Goal: Task Accomplishment & Management: Manage account settings

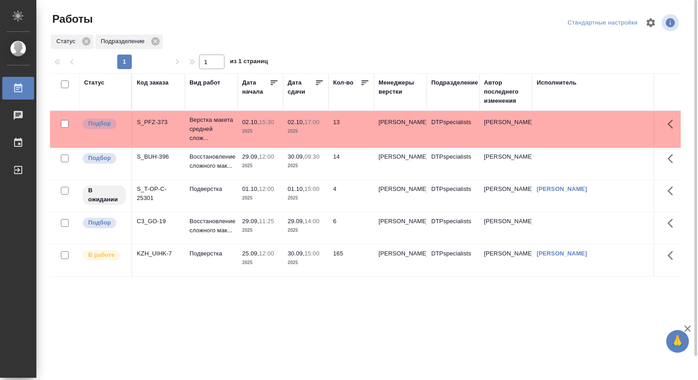
click at [265, 160] on p "12:00" at bounding box center [266, 156] width 15 height 7
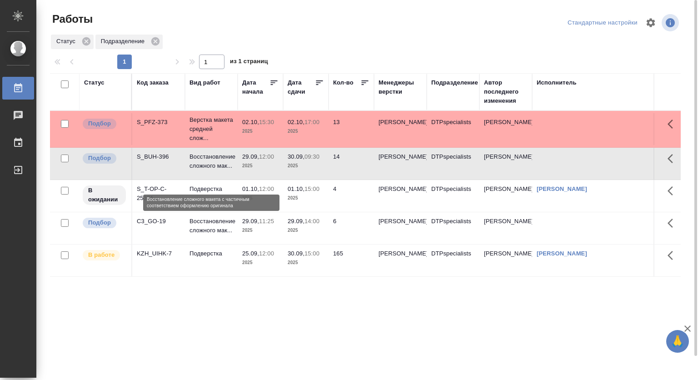
click at [219, 170] on p "Восстановление сложного мак..." at bounding box center [212, 161] width 44 height 18
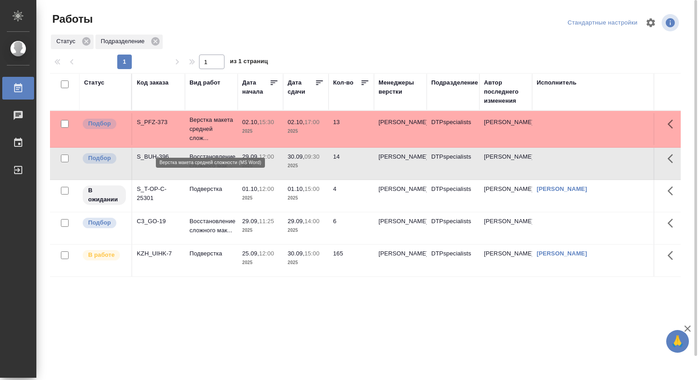
click at [209, 126] on p "Верстка макета средней слож..." at bounding box center [212, 128] width 44 height 27
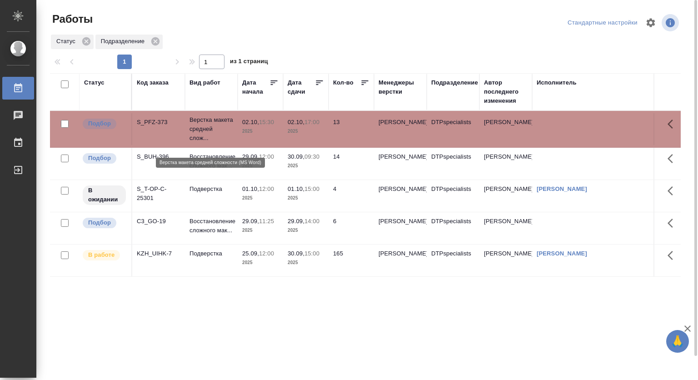
click at [209, 126] on p "Верстка макета средней слож..." at bounding box center [212, 128] width 44 height 27
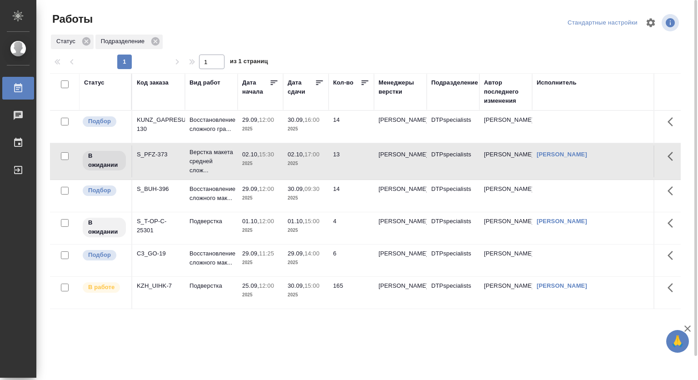
click at [256, 125] on span "29.09, 12:00" at bounding box center [260, 119] width 36 height 9
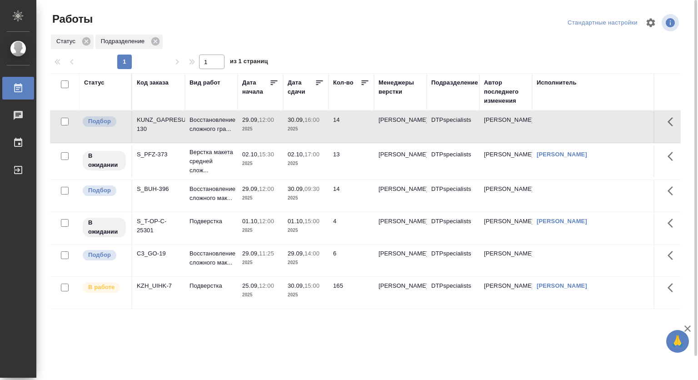
click at [256, 125] on span "29.09, 12:00" at bounding box center [260, 119] width 36 height 9
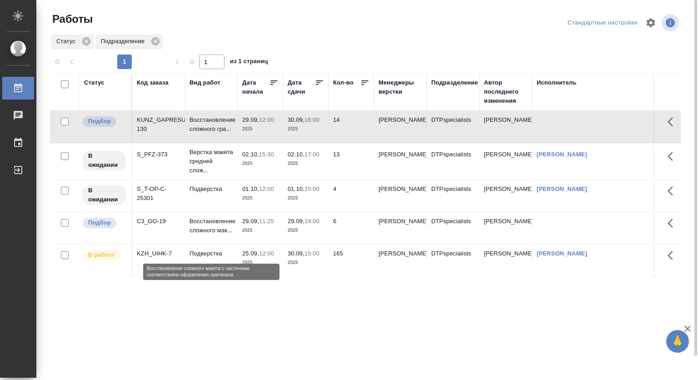
click at [222, 235] on p "Восстановление сложного мак..." at bounding box center [212, 226] width 44 height 18
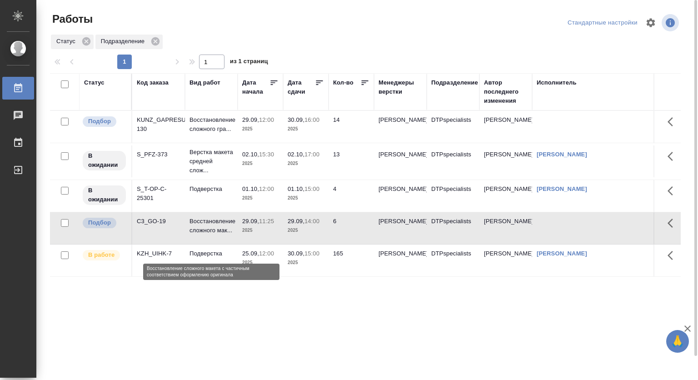
click at [222, 235] on p "Восстановление сложного мак..." at bounding box center [212, 226] width 44 height 18
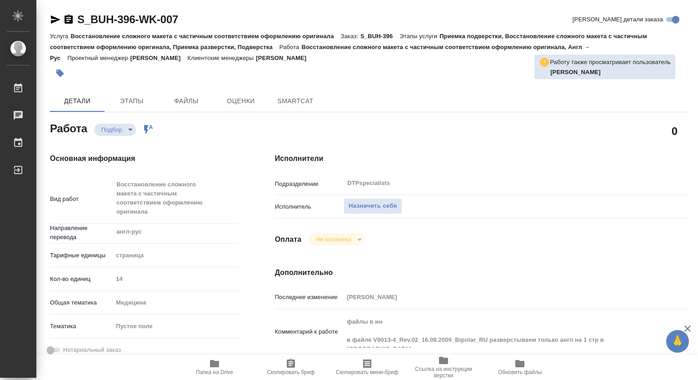
type textarea "x"
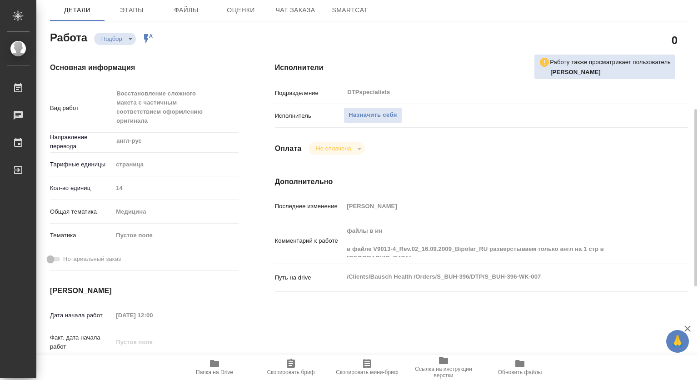
scroll to position [136, 0]
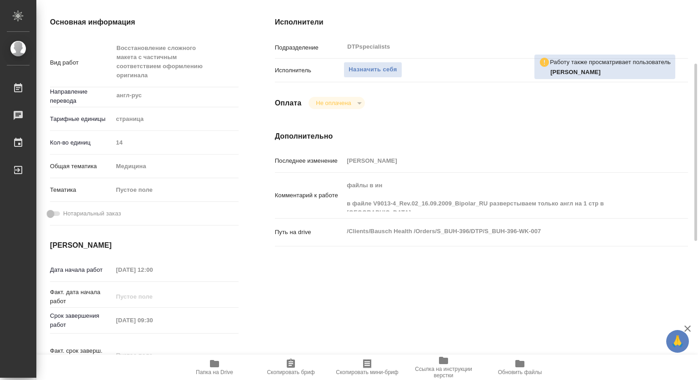
type textarea "x"
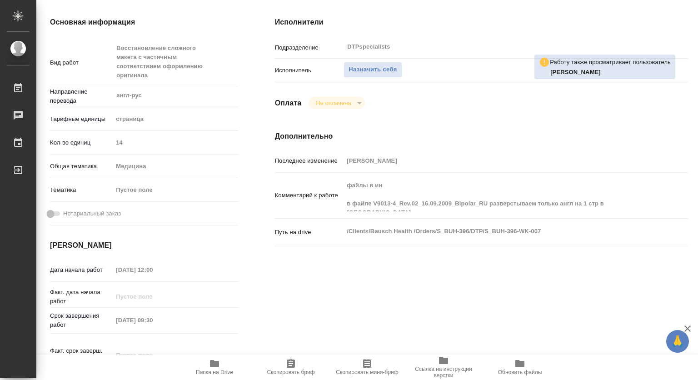
type textarea "x"
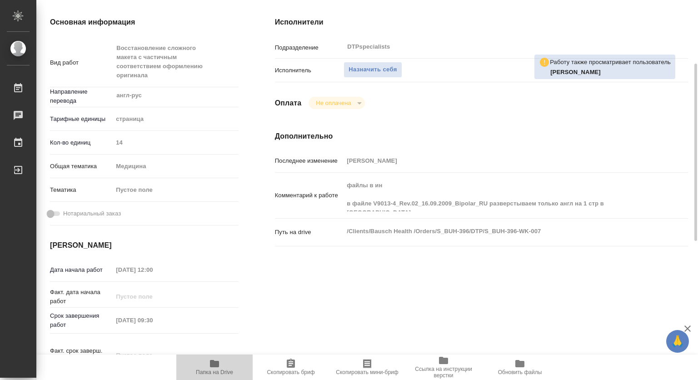
click at [218, 369] on span "Папка на Drive" at bounding box center [214, 372] width 37 height 6
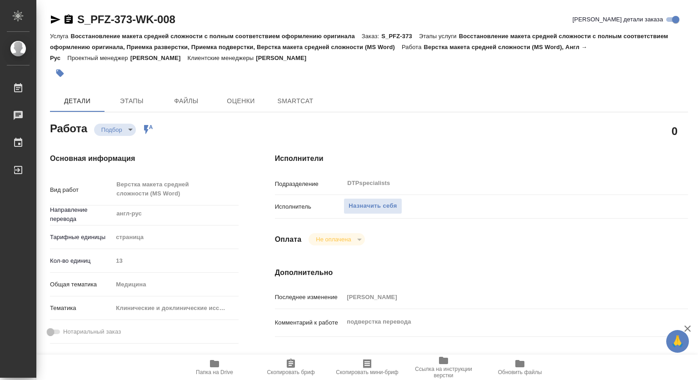
type textarea "x"
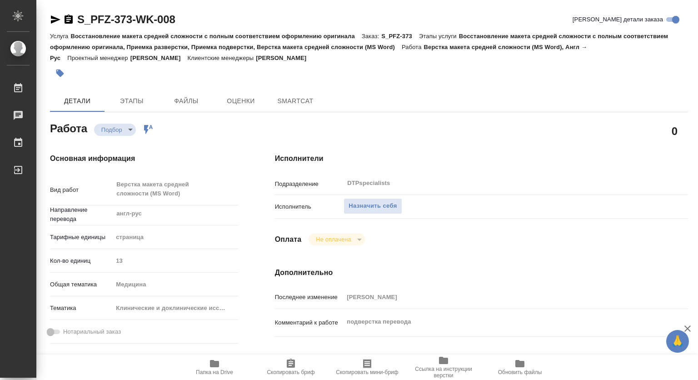
type textarea "x"
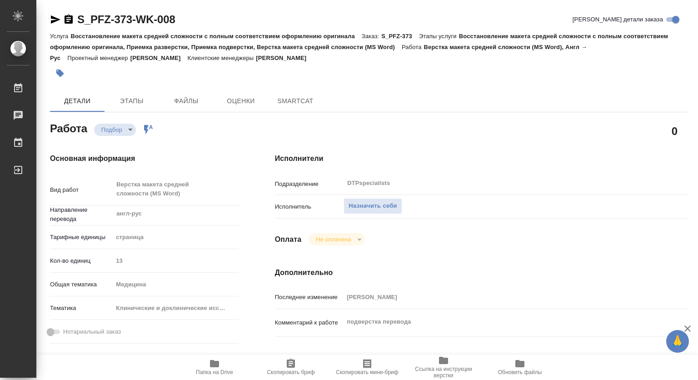
type textarea "x"
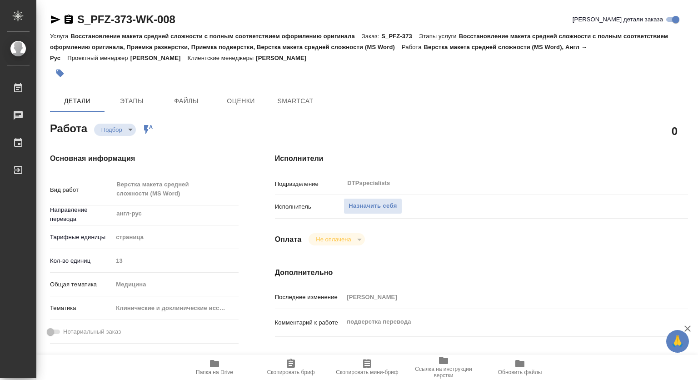
type textarea "x"
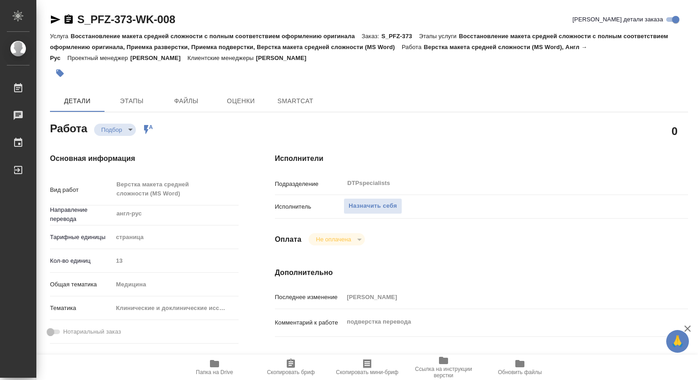
type textarea "x"
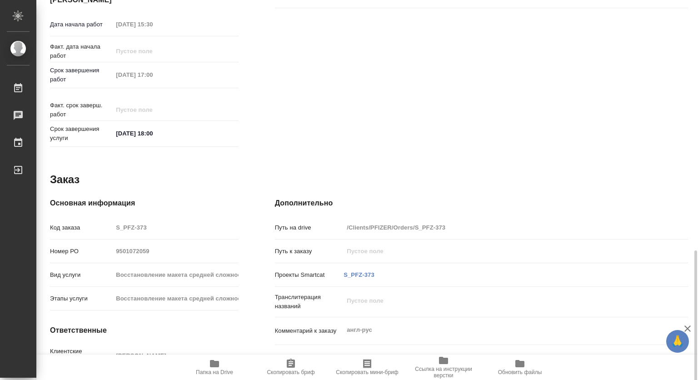
scroll to position [415, 0]
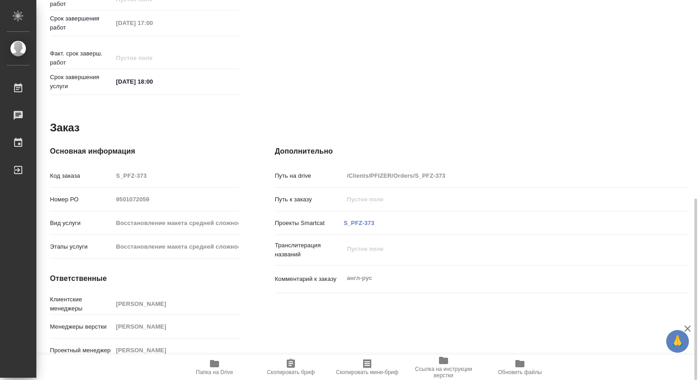
type textarea "x"
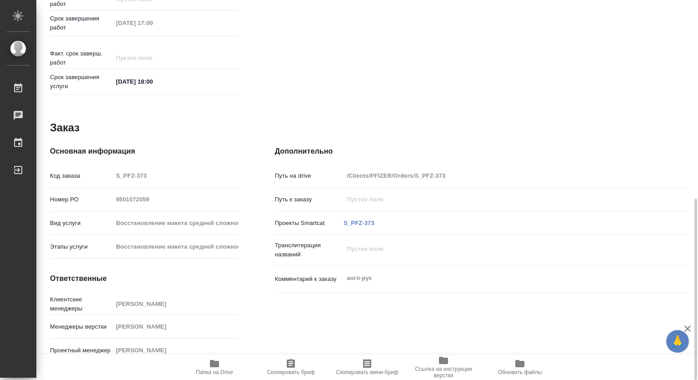
type textarea "x"
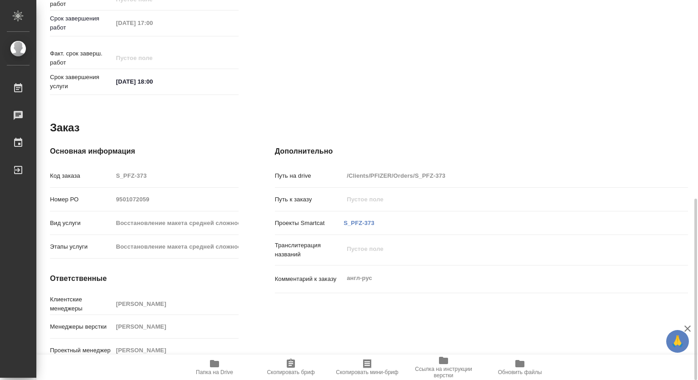
click at [214, 367] on icon "button" at bounding box center [214, 363] width 9 height 7
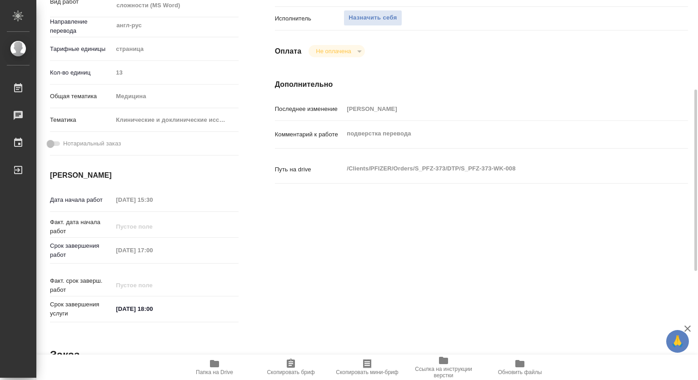
scroll to position [97, 0]
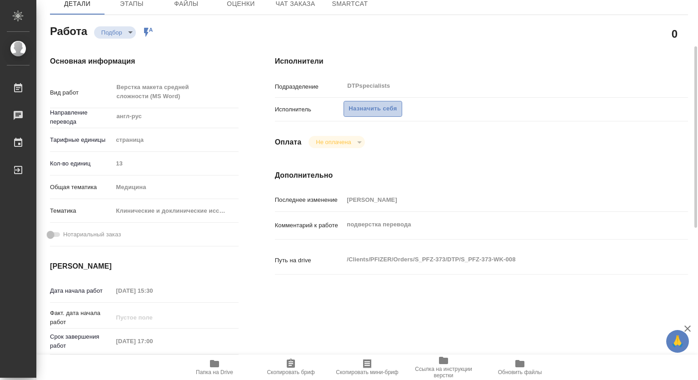
click at [382, 111] on span "Назначить себя" at bounding box center [373, 109] width 48 height 10
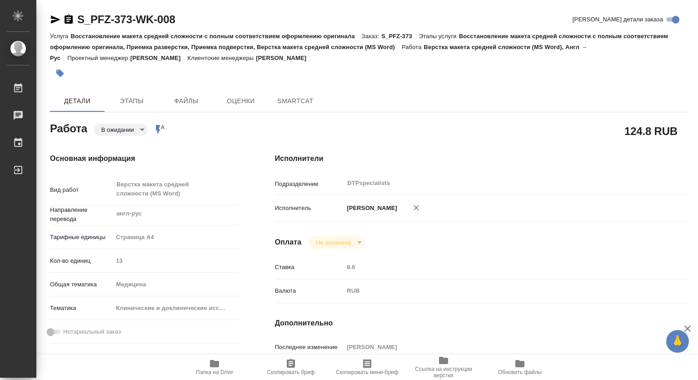
type textarea "x"
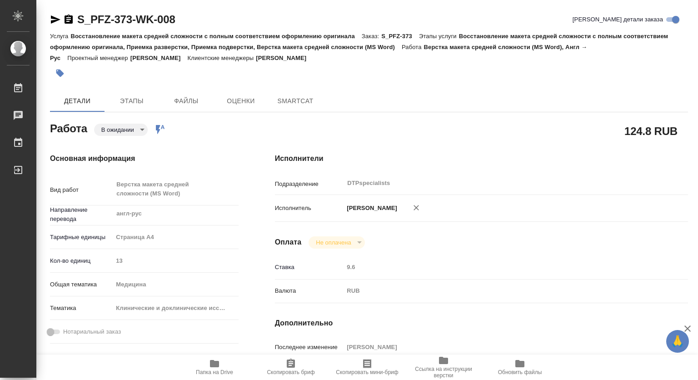
type textarea "x"
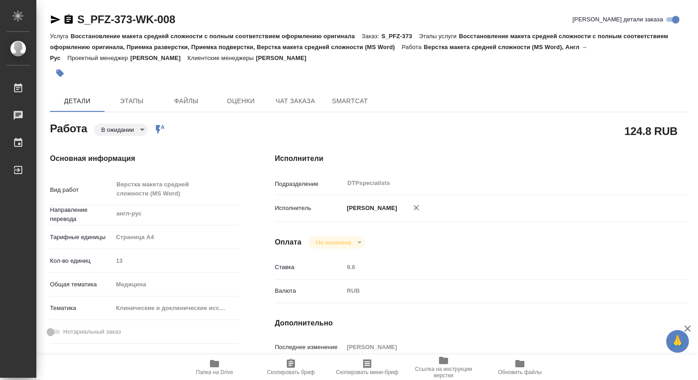
type textarea "x"
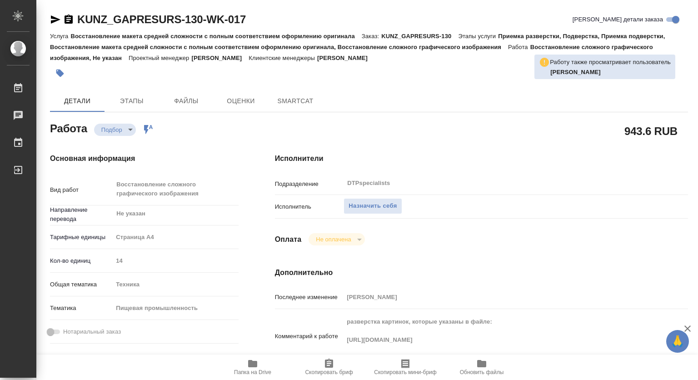
type textarea "x"
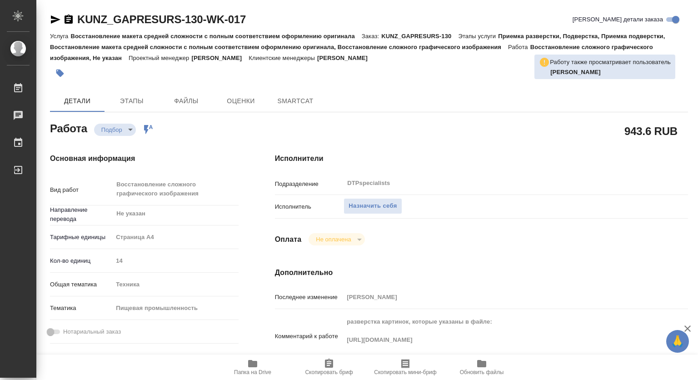
type textarea "x"
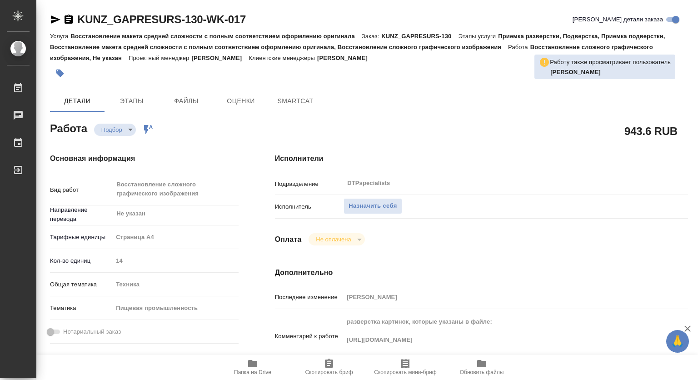
type textarea "x"
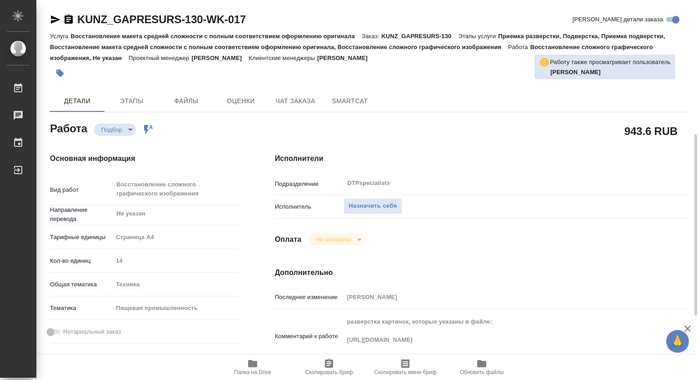
scroll to position [91, 0]
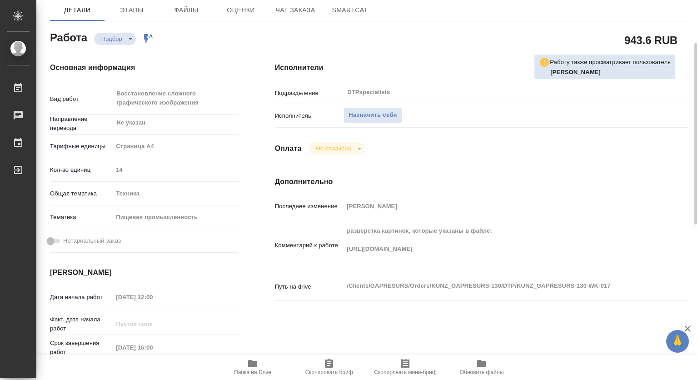
type textarea "x"
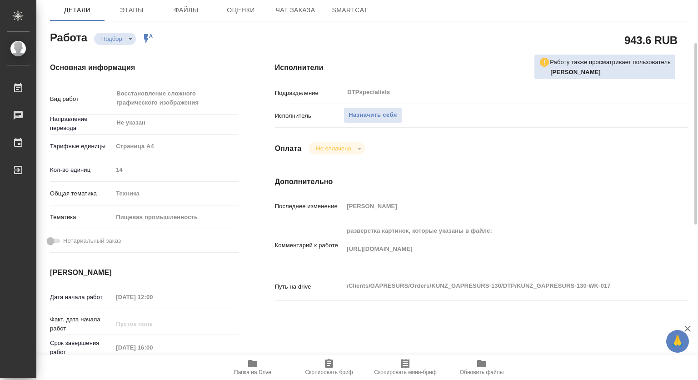
type textarea "x"
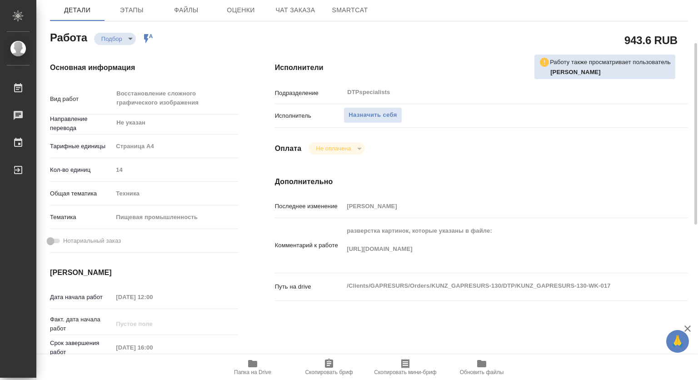
click at [340, 249] on div "Комментарий к работе разверстка картинок, которые указаны в файле: https://driv…" at bounding box center [481, 245] width 413 height 47
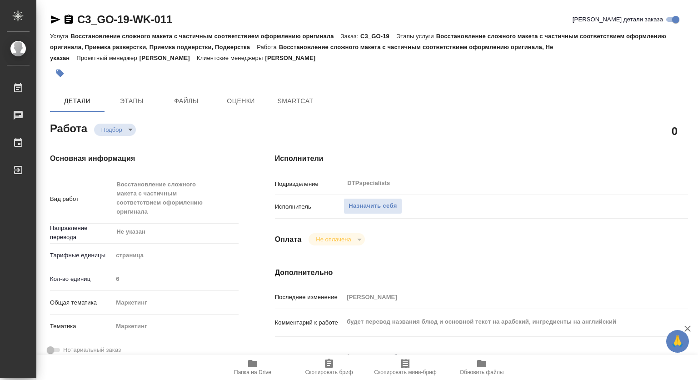
type textarea "x"
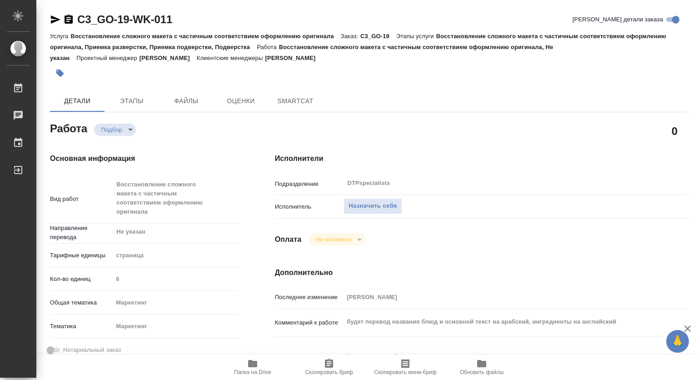
type textarea "x"
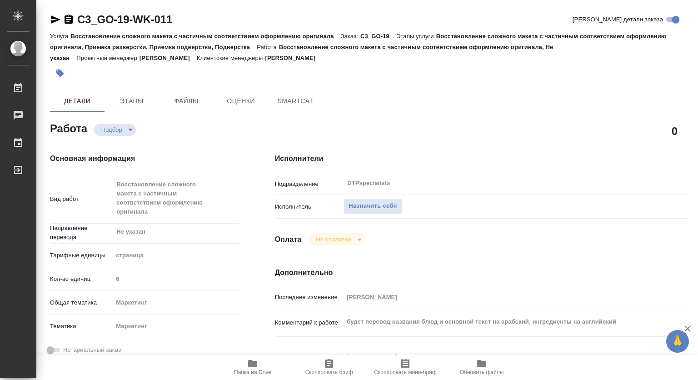
type textarea "x"
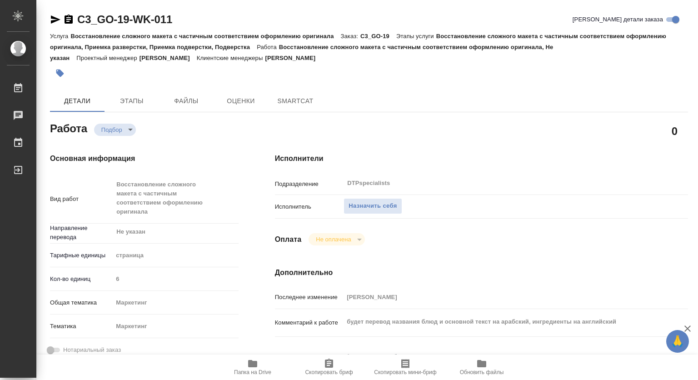
type textarea "x"
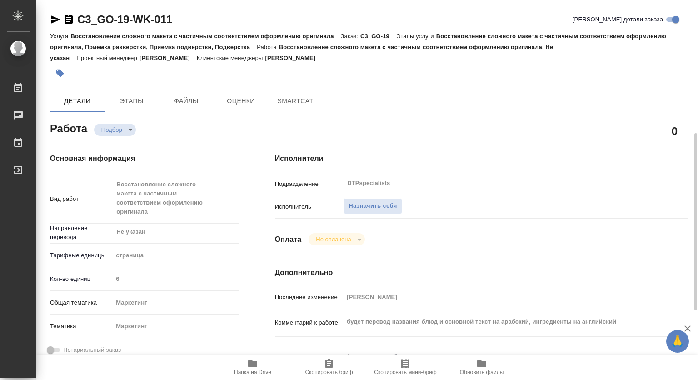
scroll to position [91, 0]
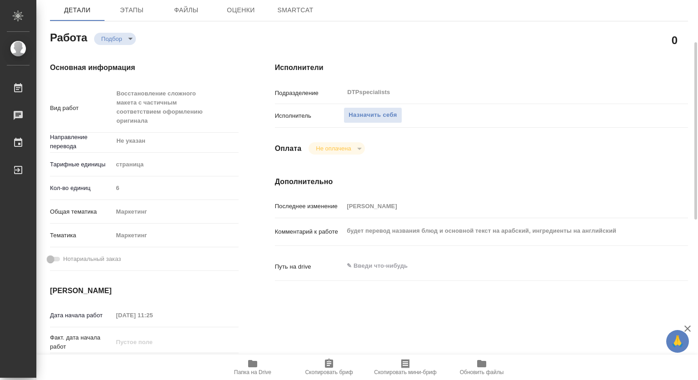
type textarea "x"
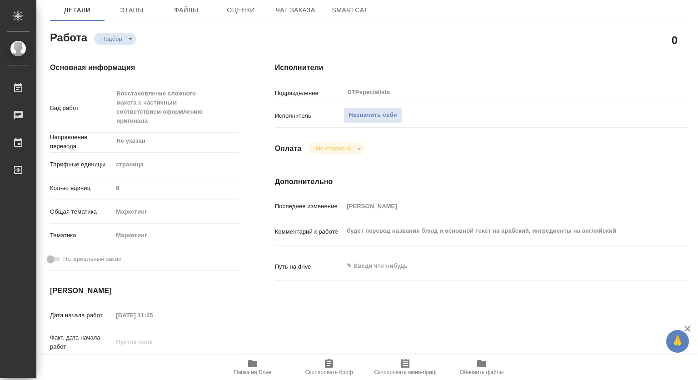
type textarea "x"
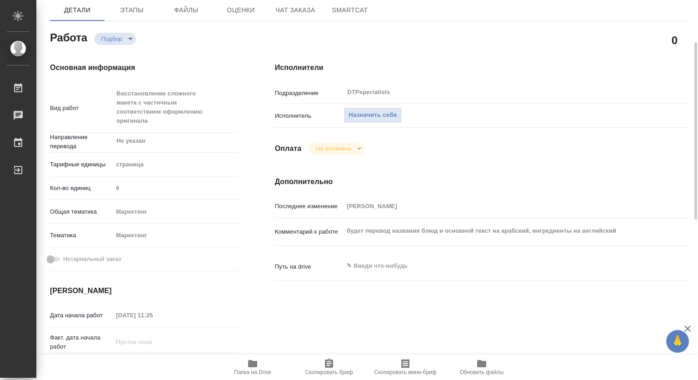
type textarea "x"
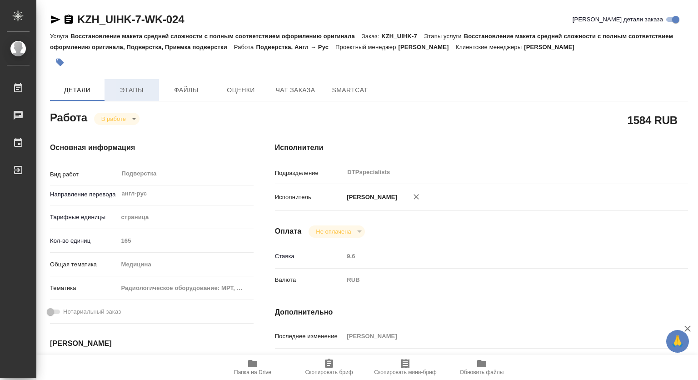
click at [134, 91] on span "Этапы" at bounding box center [132, 90] width 44 height 11
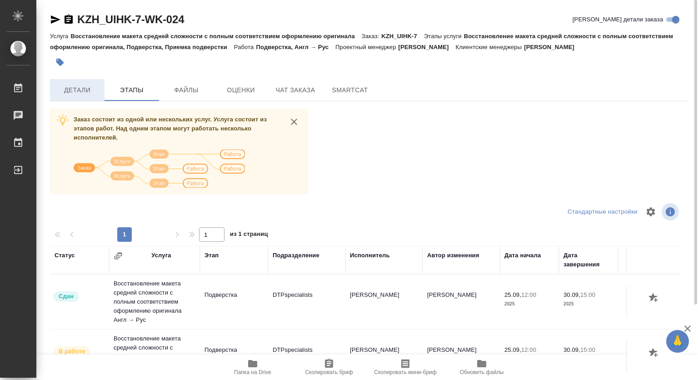
drag, startPoint x: 81, startPoint y: 90, endPoint x: 88, endPoint y: 87, distance: 7.3
click at [80, 90] on span "Детали" at bounding box center [77, 90] width 44 height 11
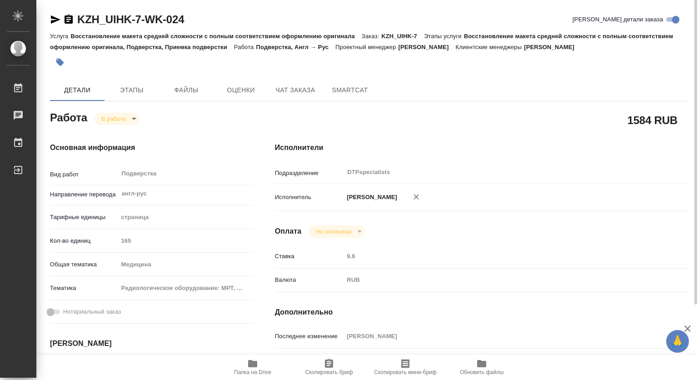
type textarea "x"
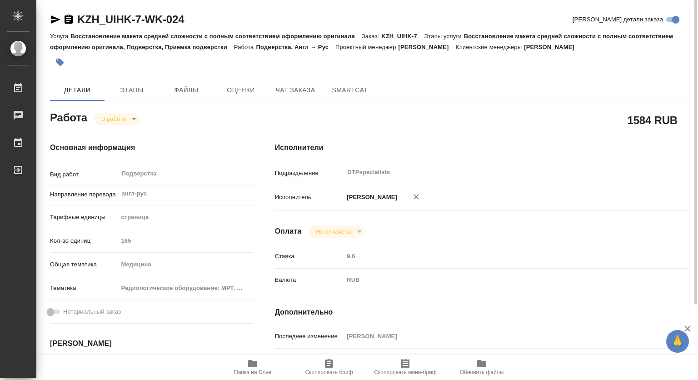
type textarea "x"
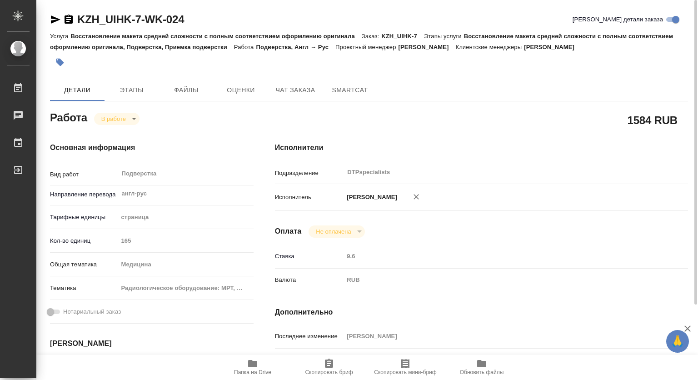
type textarea "x"
